Goal: Information Seeking & Learning: Learn about a topic

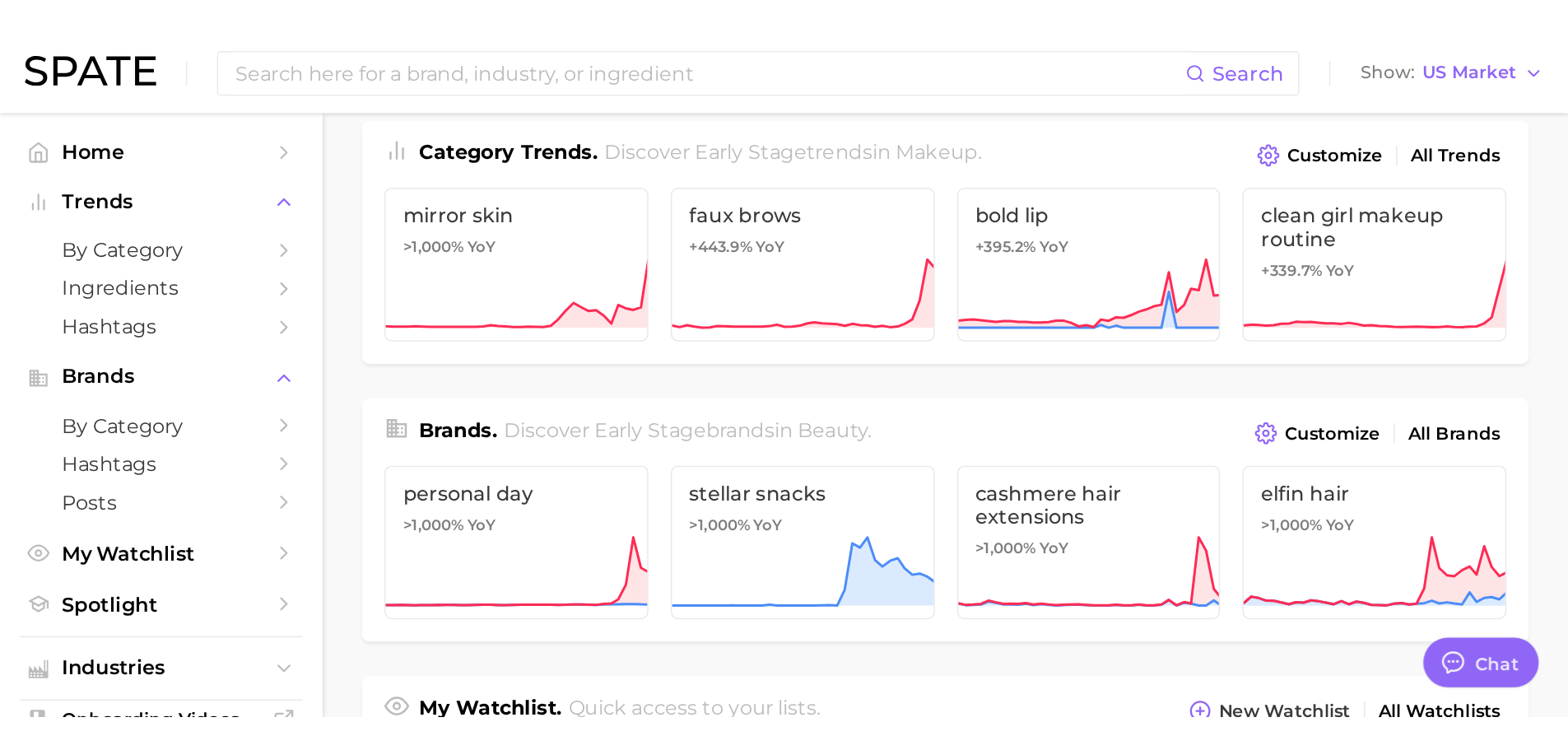
scroll to position [223, 0]
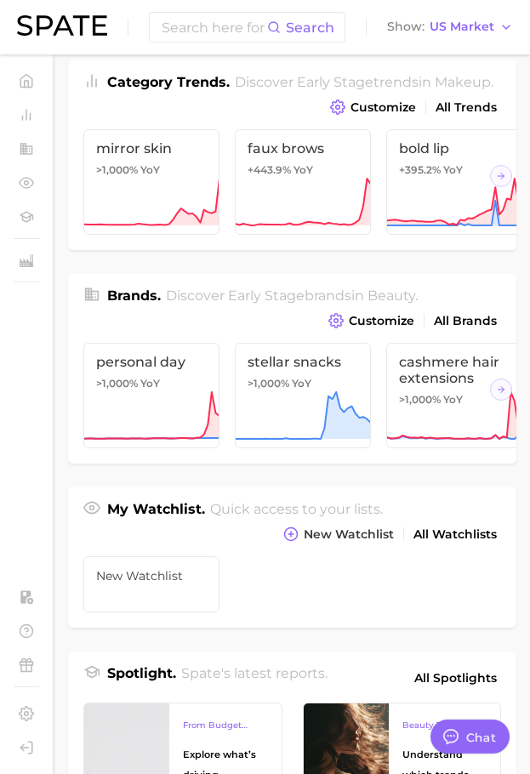
type textarea "x"
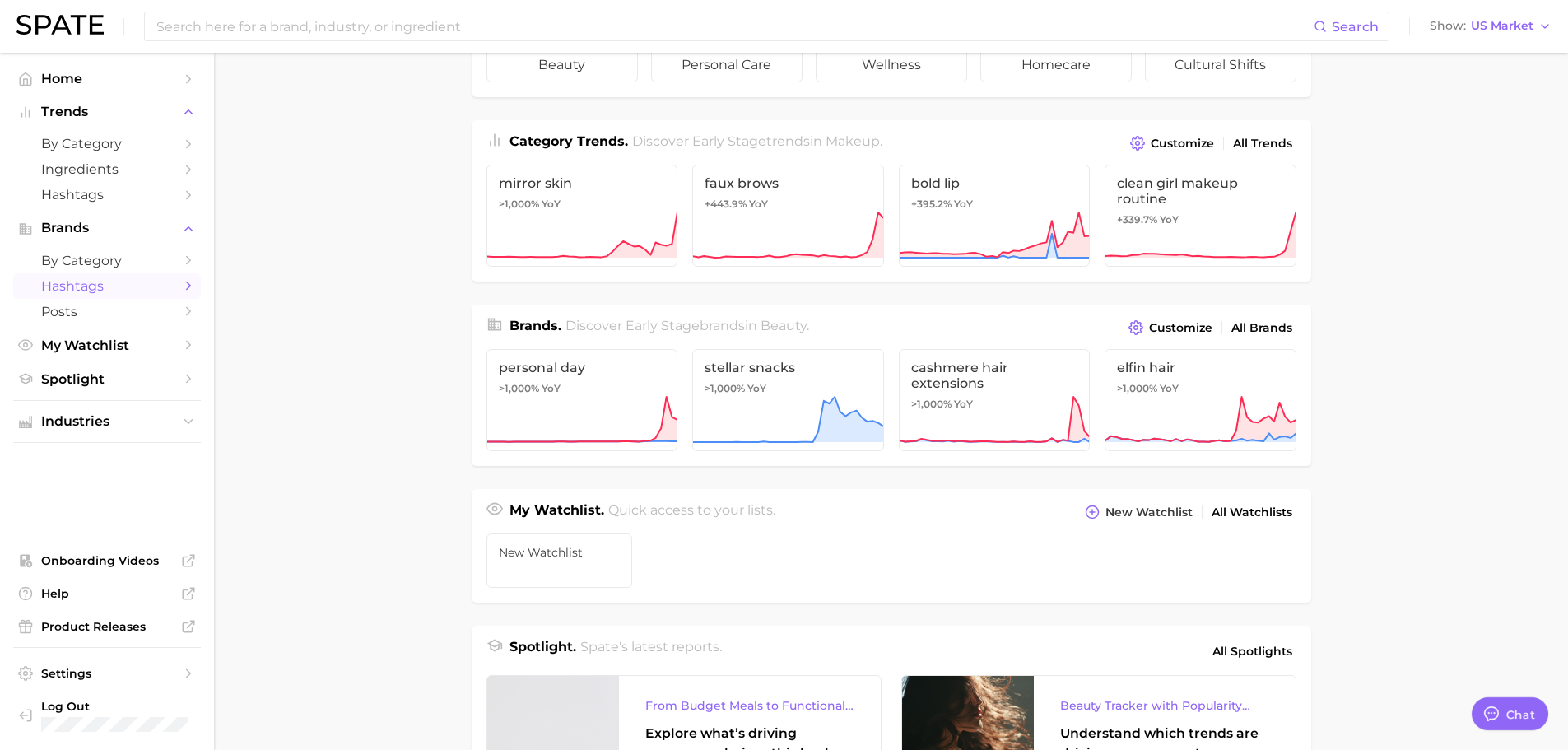
scroll to position [58, 0]
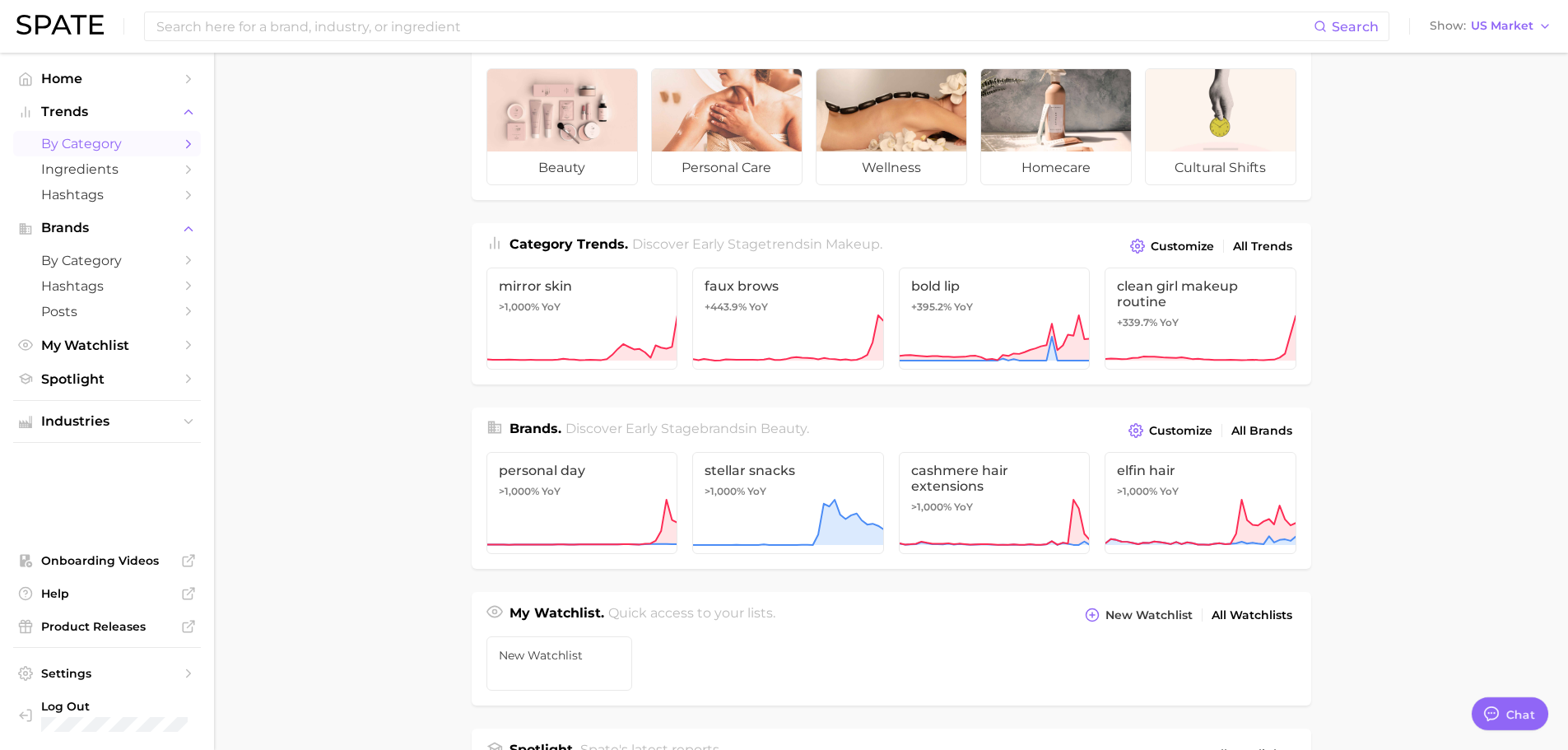
click at [113, 146] on span "by Category" at bounding box center [107, 143] width 132 height 15
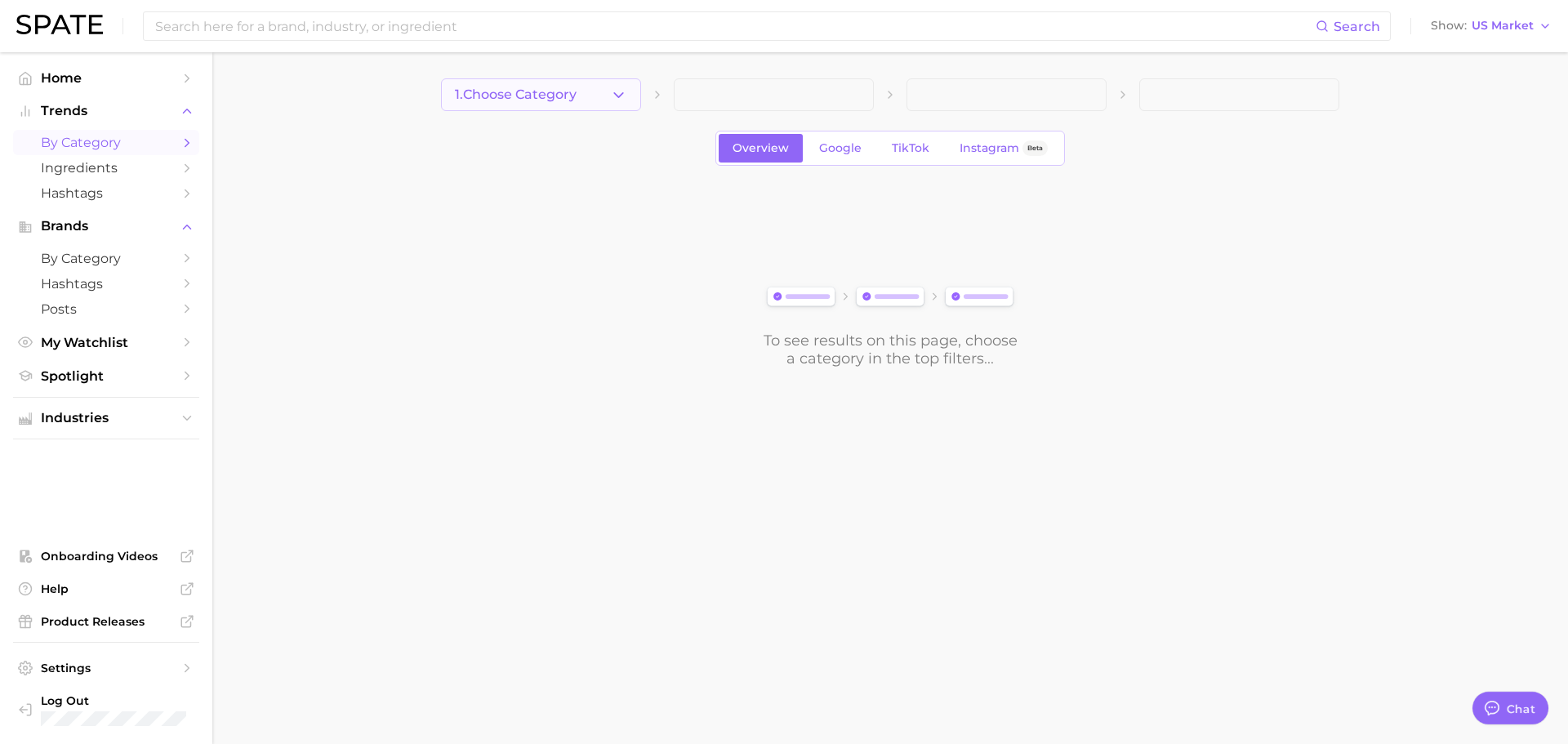
click at [604, 102] on button "1. Choose Category" at bounding box center [541, 95] width 200 height 33
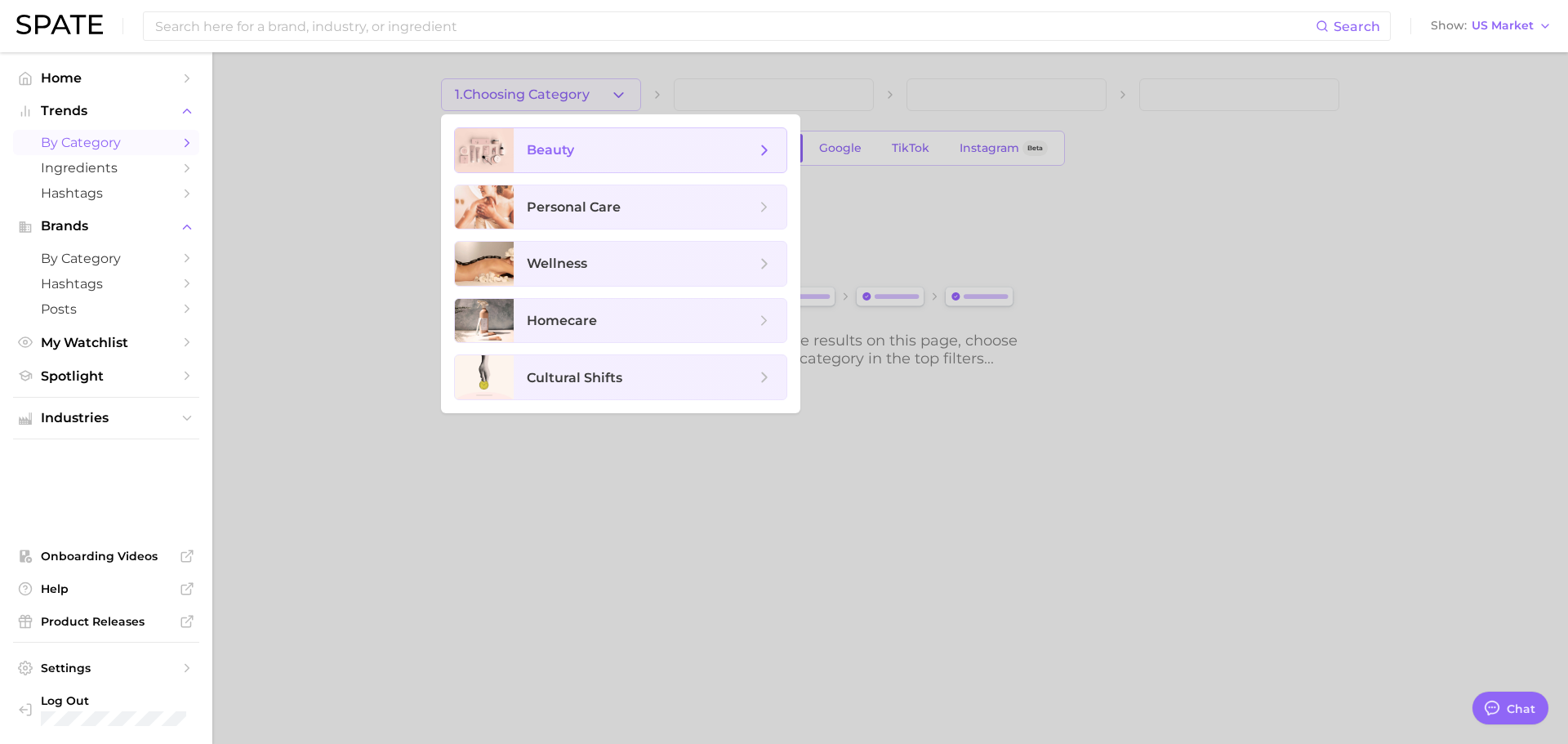
click at [617, 150] on span "beauty" at bounding box center [641, 150] width 228 height 18
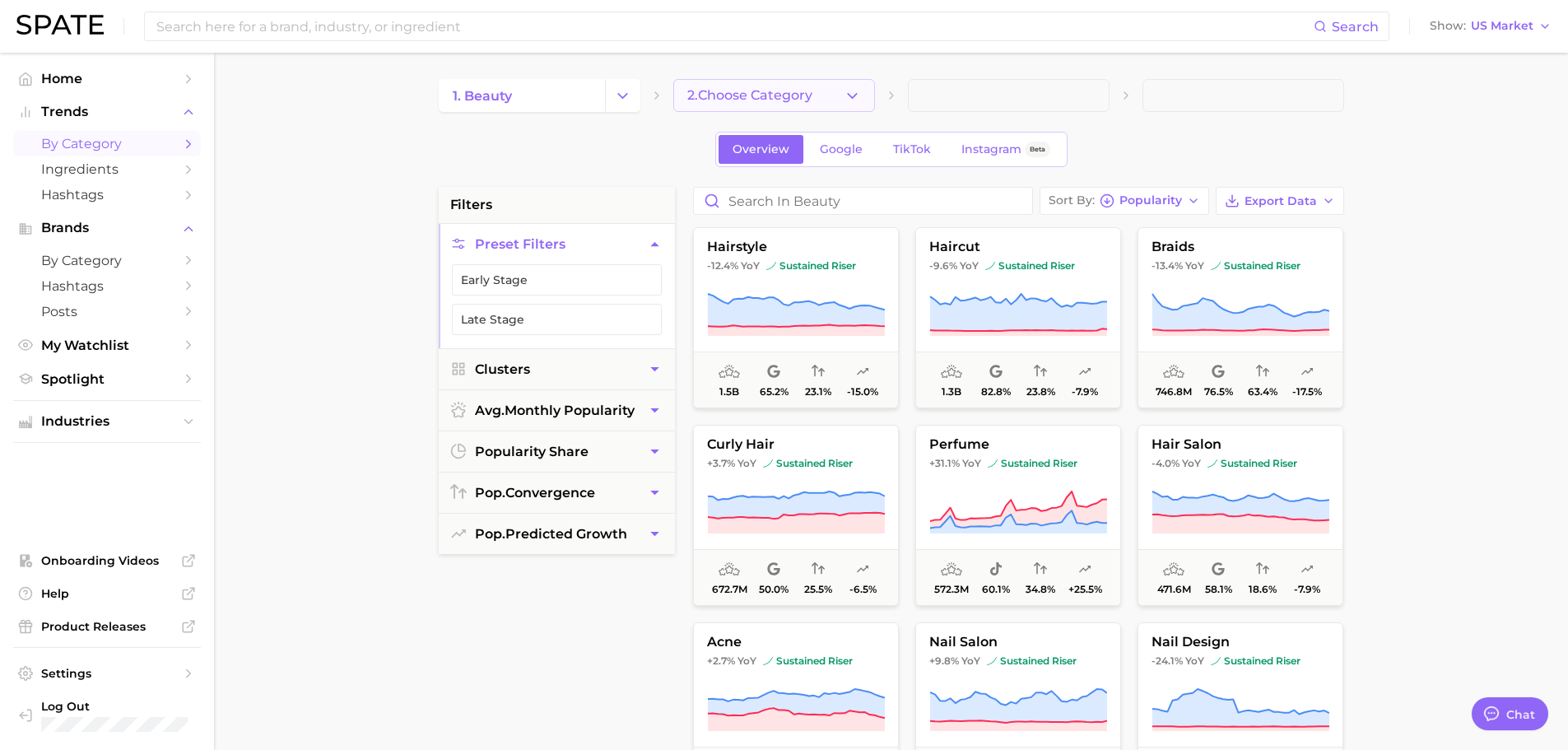
click at [793, 108] on button "2. Choose Category" at bounding box center [774, 96] width 201 height 33
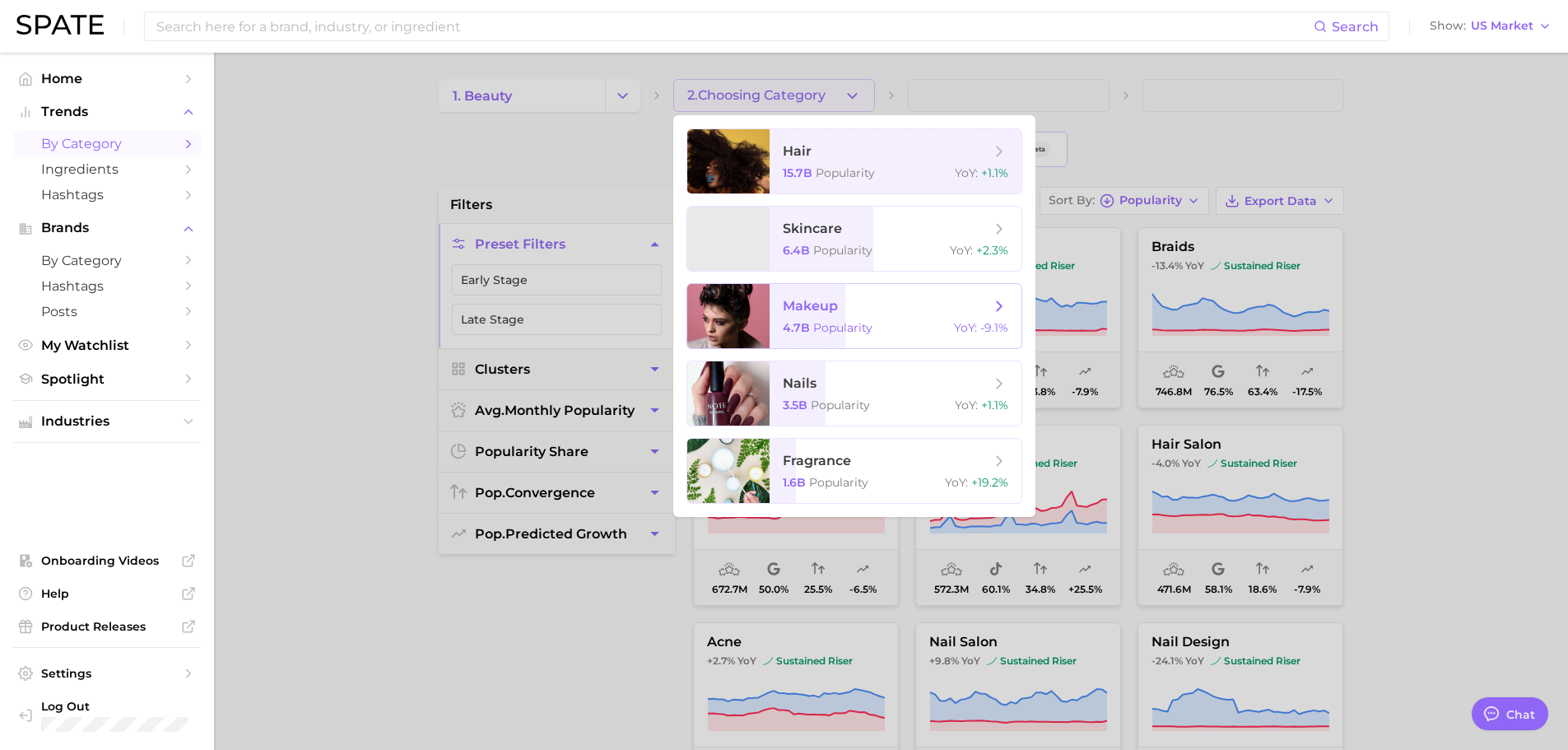
click at [818, 312] on span "makeup" at bounding box center [810, 306] width 55 height 15
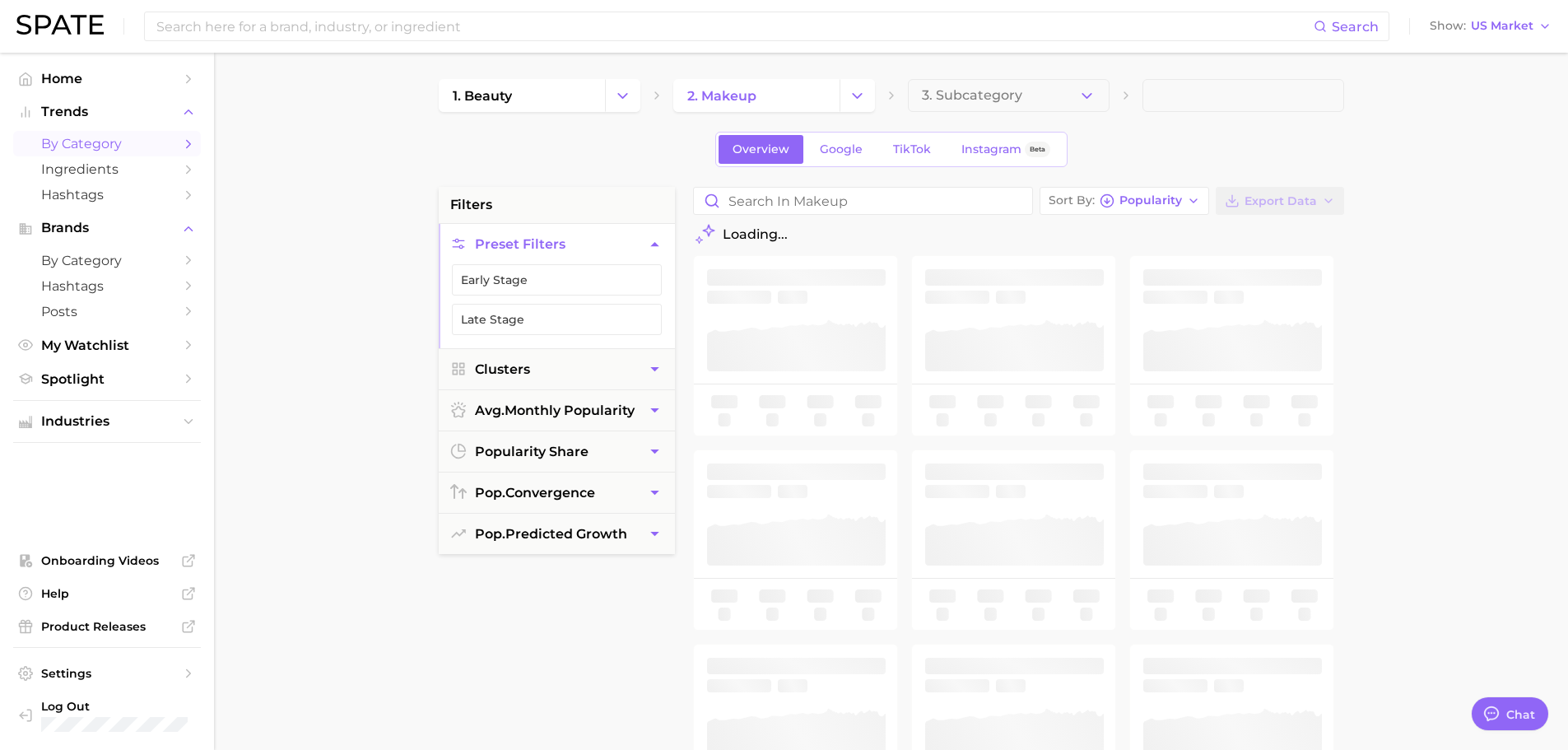
click at [987, 89] on span "3. Subcategory" at bounding box center [972, 95] width 101 height 15
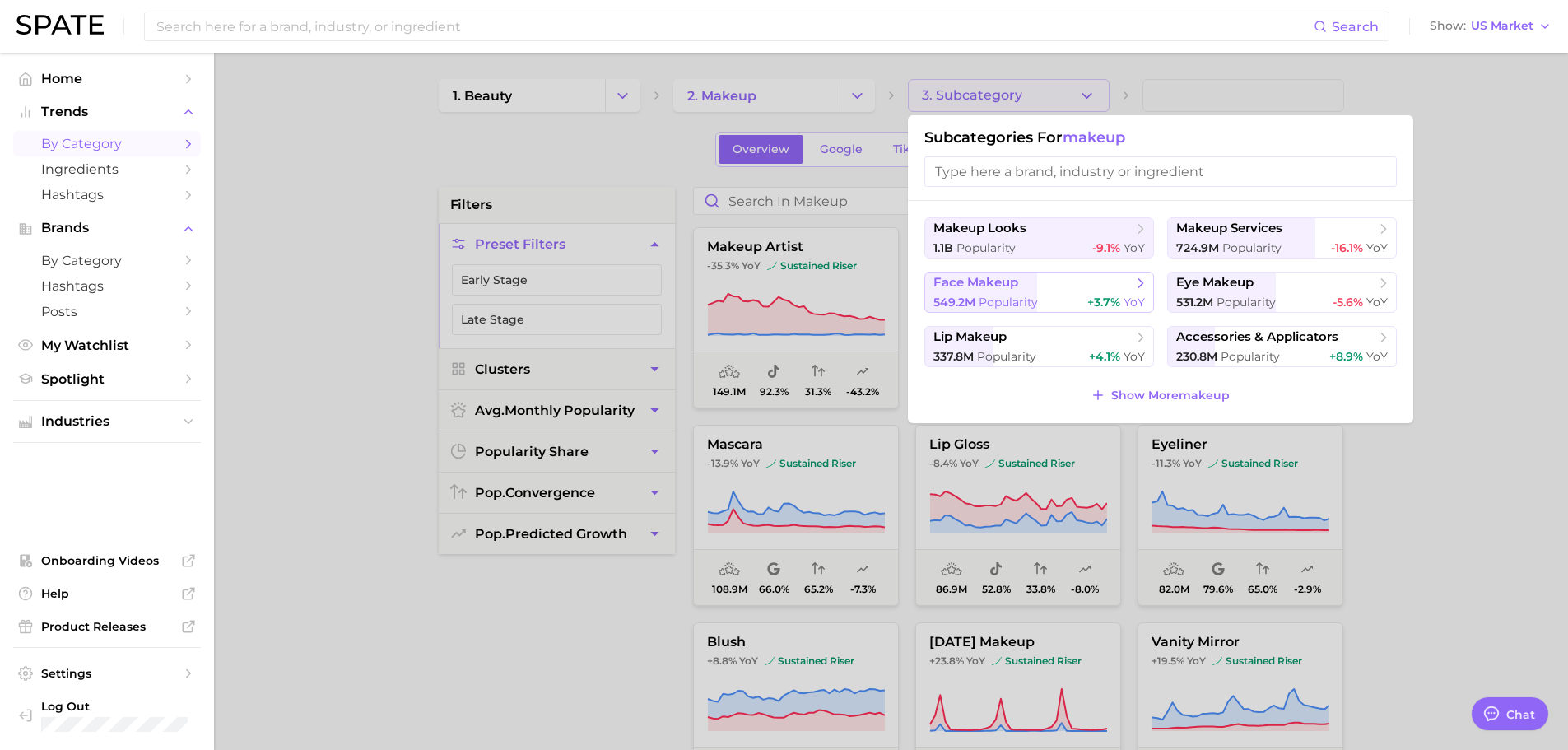
click at [1033, 285] on span "face makeup" at bounding box center [1033, 283] width 200 height 16
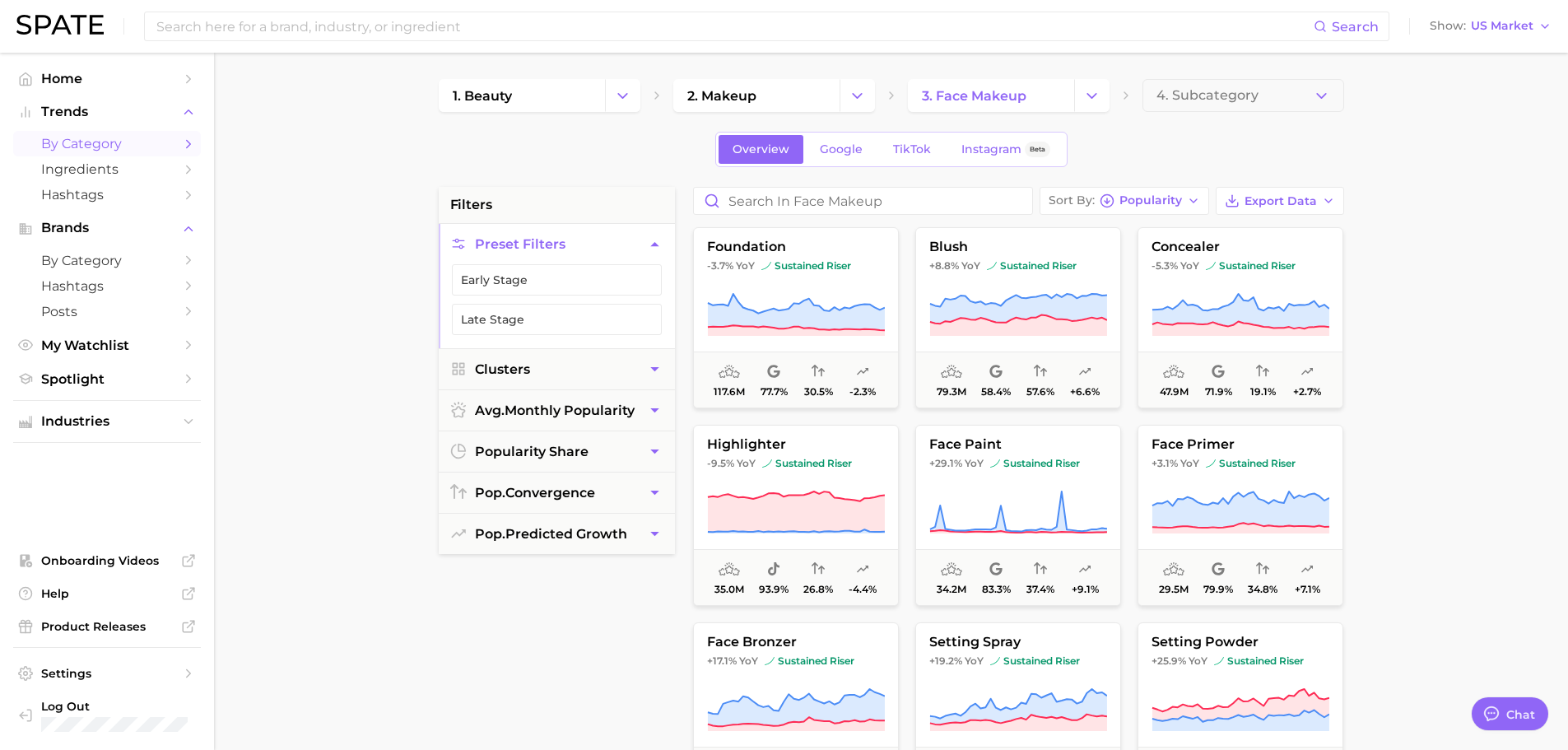
click at [1052, 404] on main "1. beauty 2. makeup 3. face makeup 4. Subcategory Overview Google TikTok Instag…" at bounding box center [891, 676] width 1354 height 1249
click at [1052, 199] on span "Popularity" at bounding box center [1150, 200] width 63 height 9
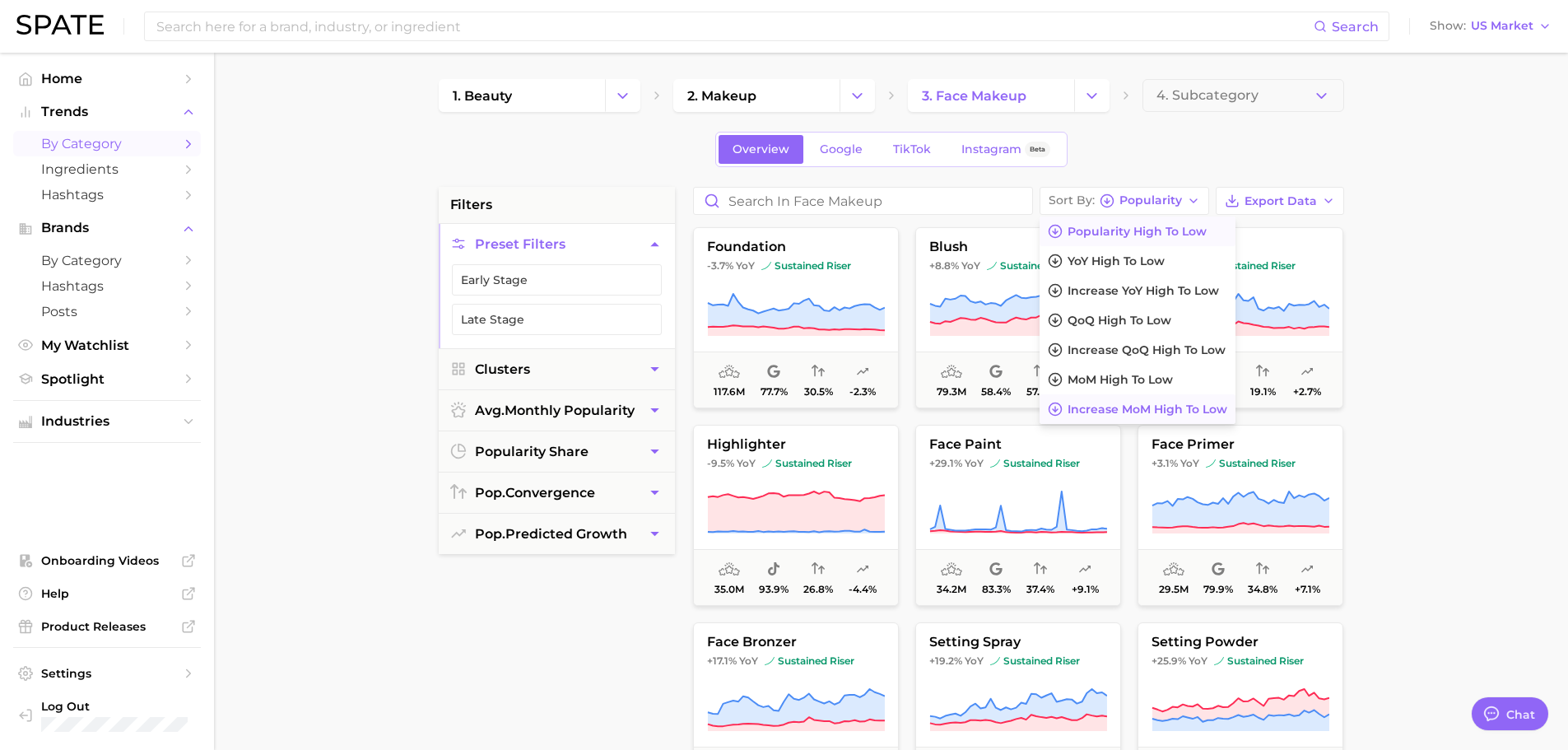
click at [1052, 408] on span "Increase MoM high to low" at bounding box center [1147, 409] width 160 height 14
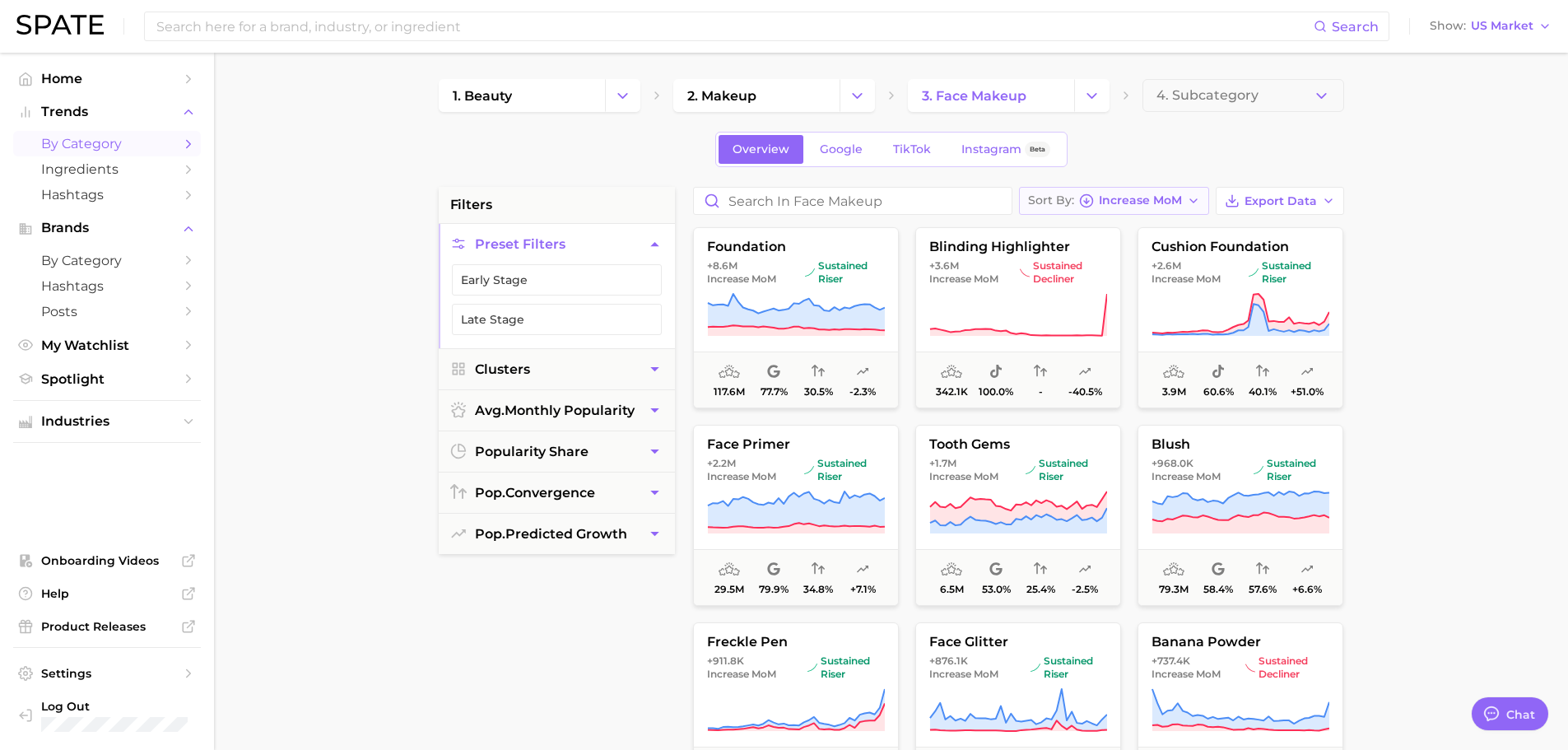
click at [1052, 201] on span "Increase MoM" at bounding box center [1140, 200] width 83 height 9
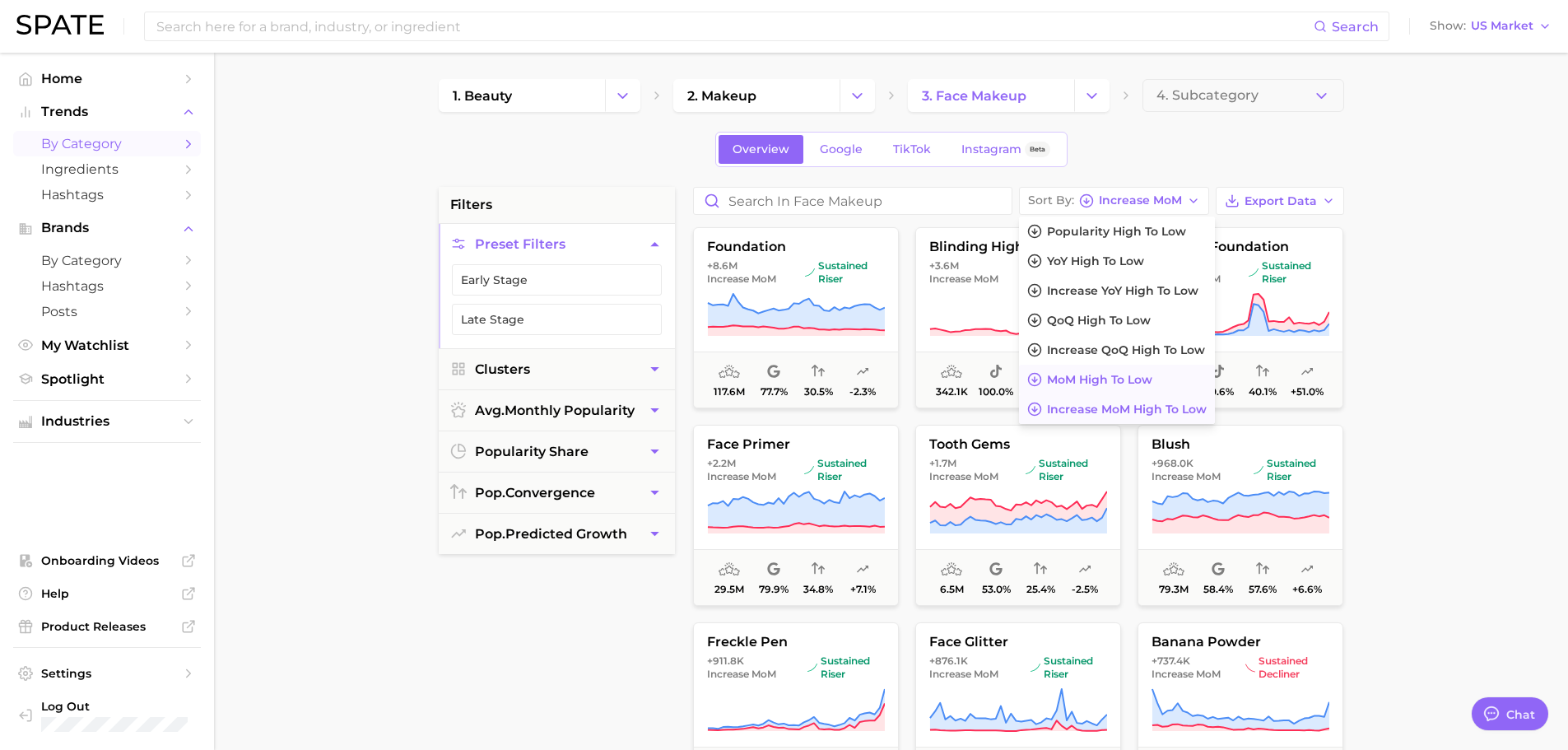
click at [1052, 373] on span "MoM high to low" at bounding box center [1099, 379] width 105 height 14
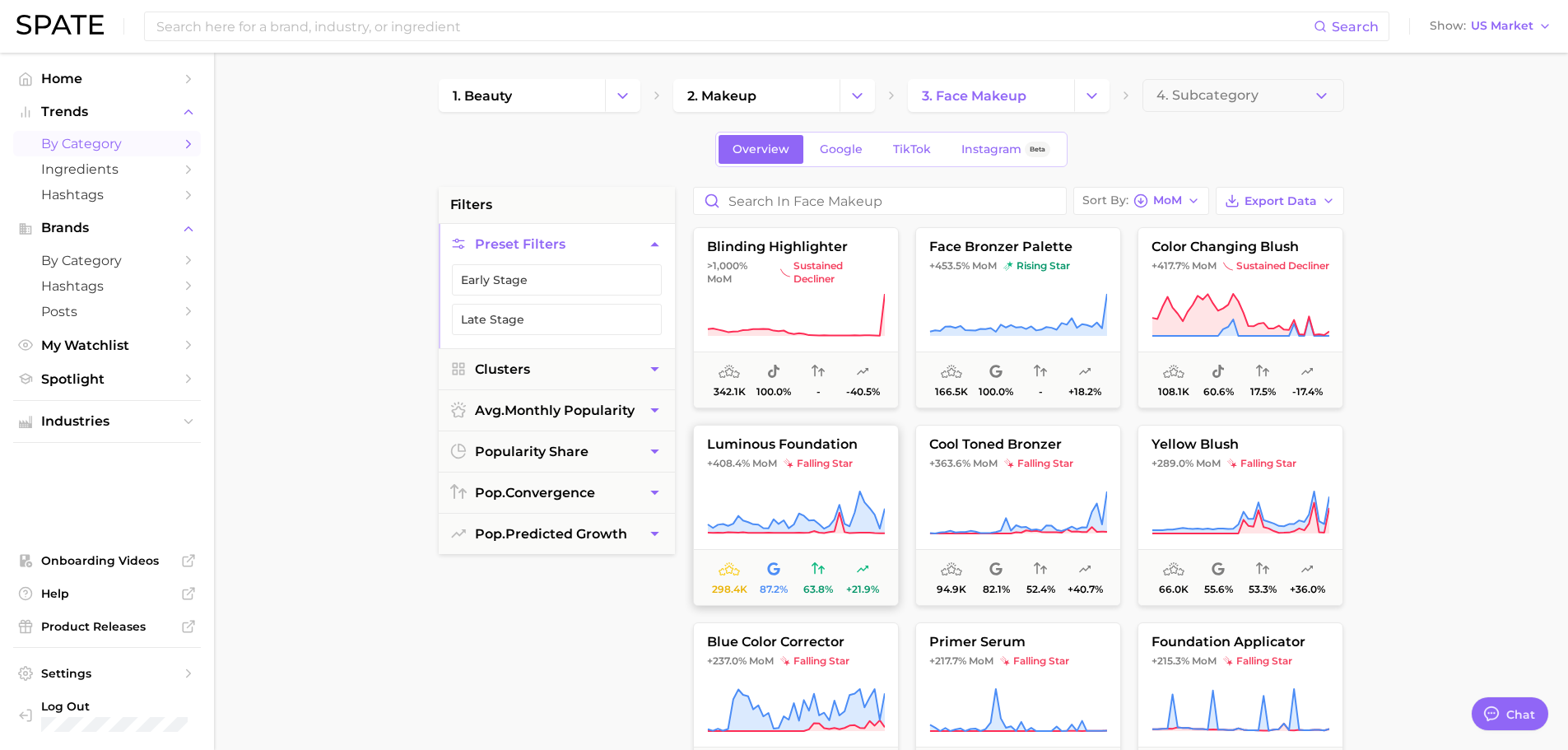
click at [824, 453] on button "luminous foundation +408.4% MoM falling star 298.4k 87.2% 63.8% +21.9%" at bounding box center [795, 515] width 206 height 181
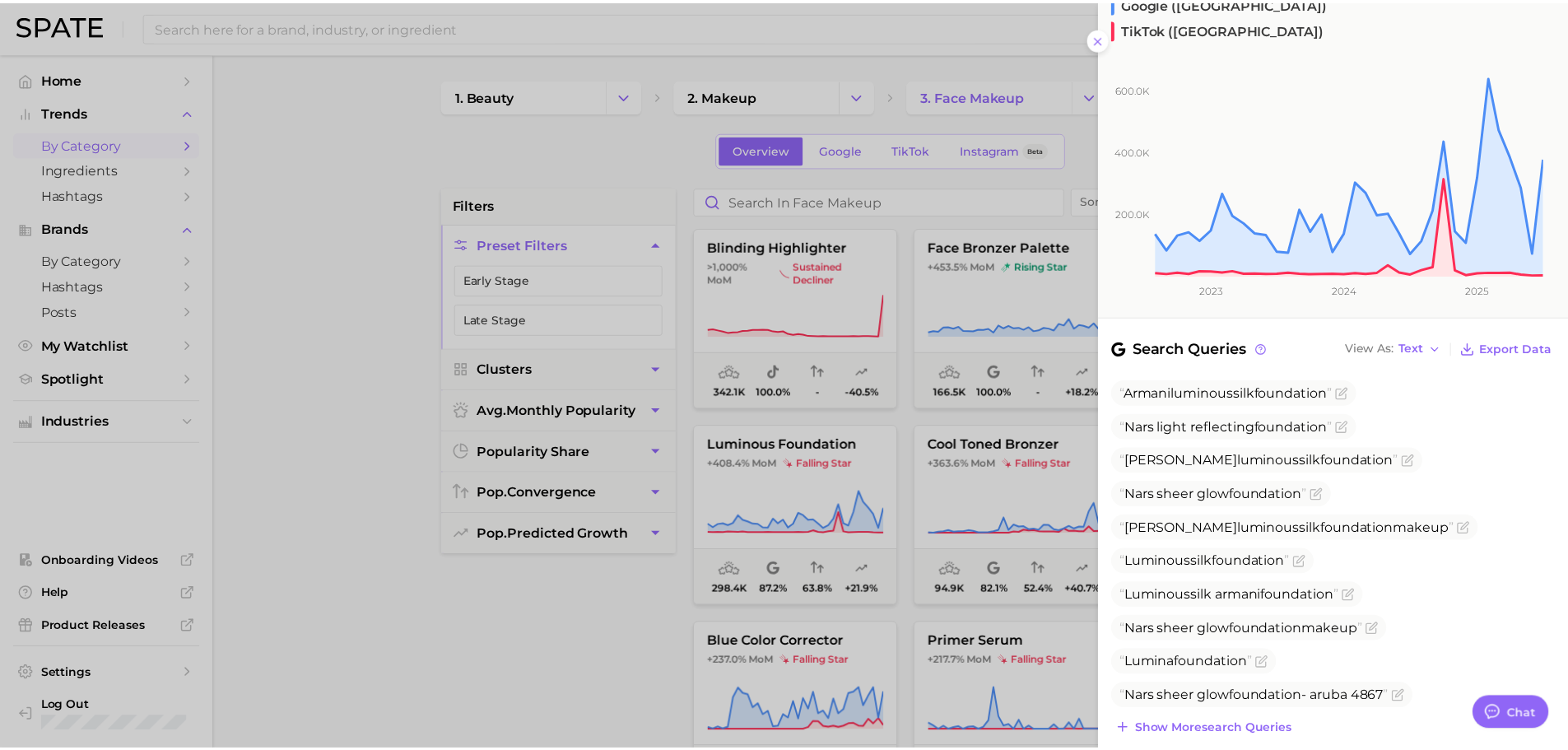
scroll to position [324, 0]
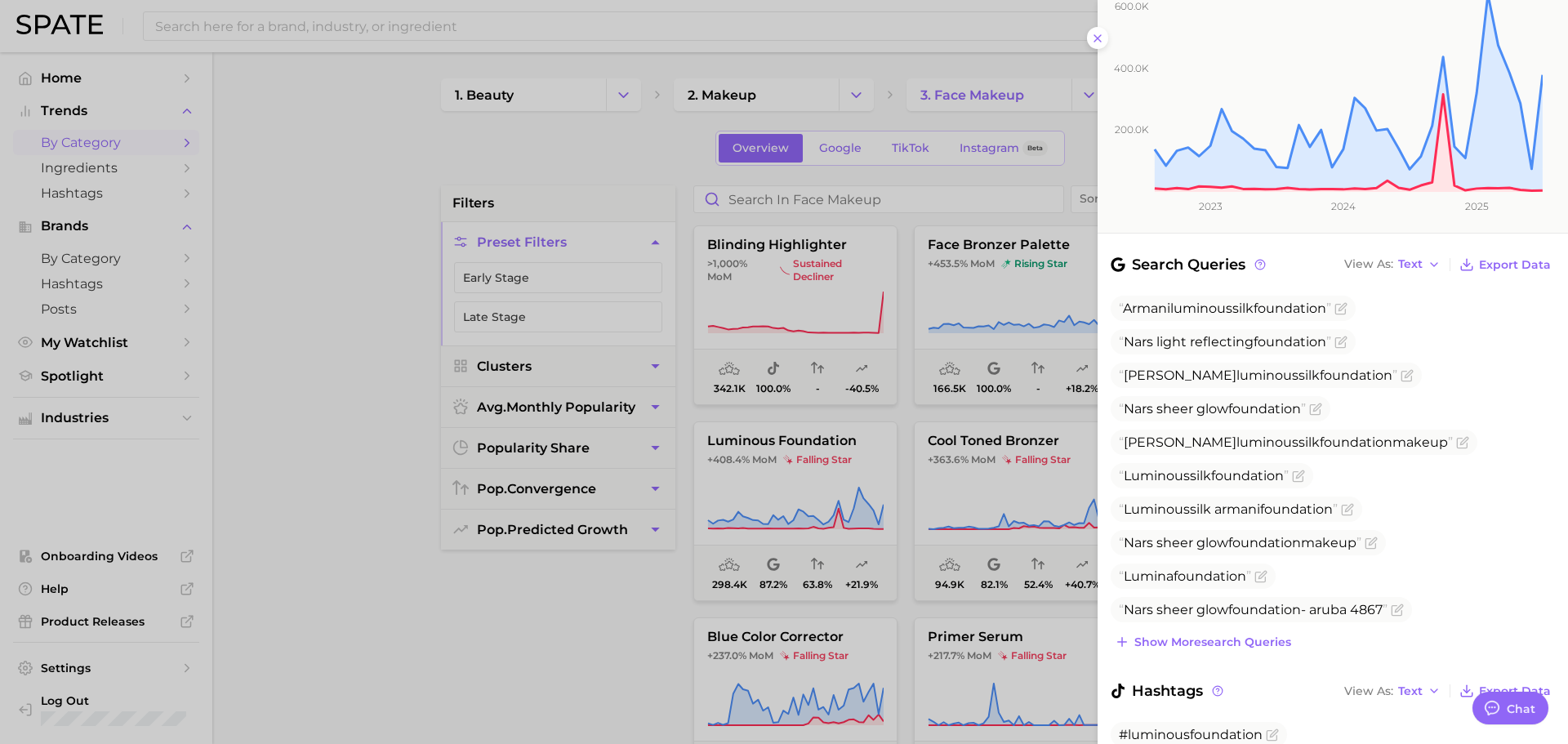
click at [515, 449] on div at bounding box center [784, 372] width 1568 height 744
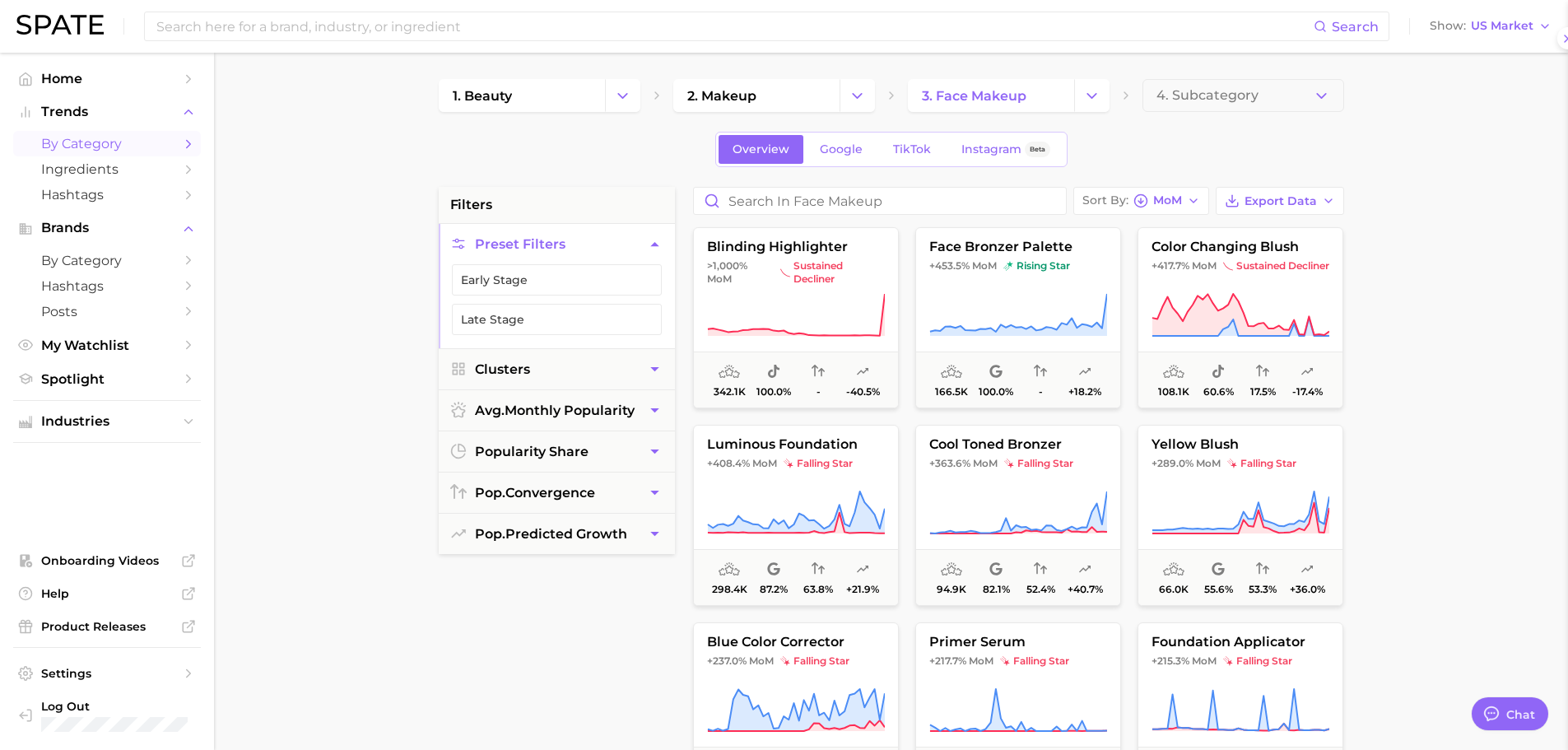
scroll to position [0, 0]
